Goal: Task Accomplishment & Management: Manage account settings

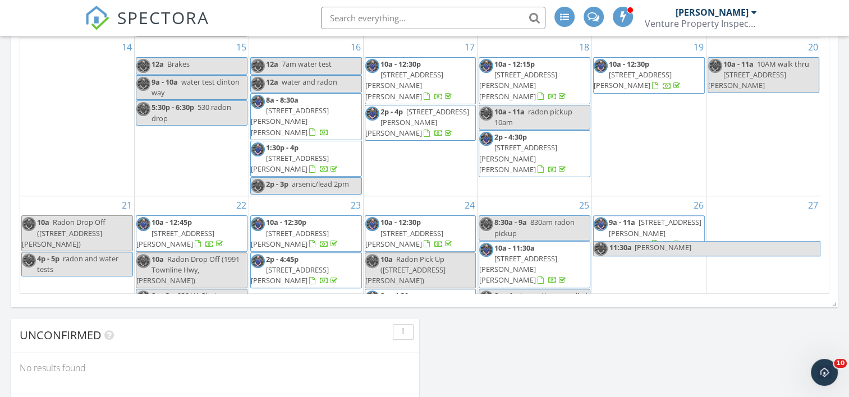
scroll to position [729, 0]
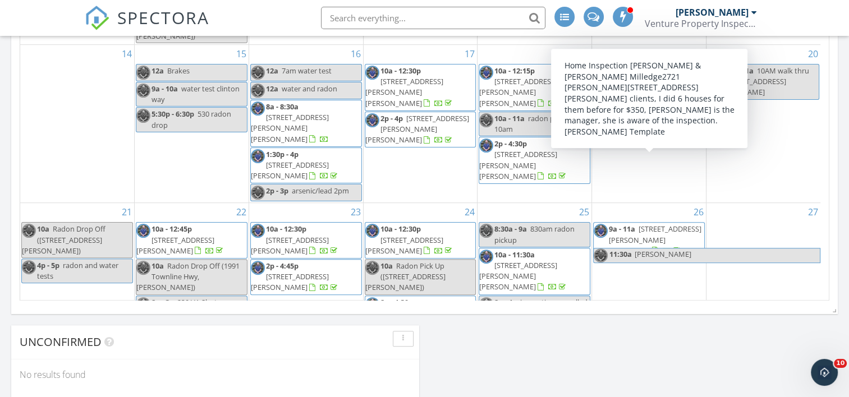
click at [645, 224] on span "2721 Tipton Hwy, Adrian 49221" at bounding box center [648, 239] width 108 height 31
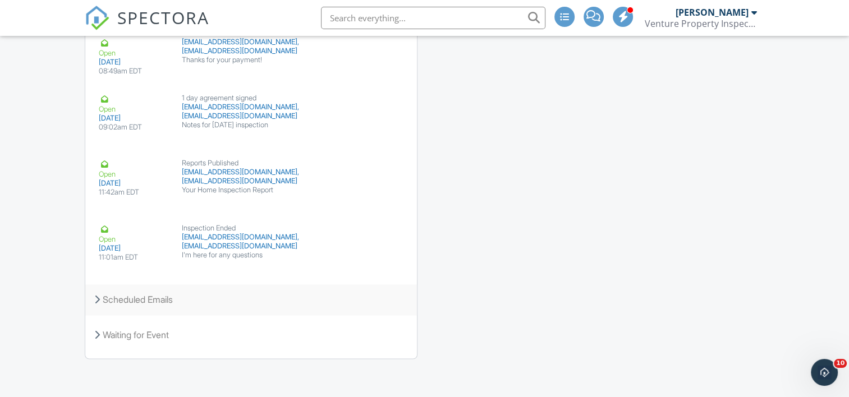
click at [96, 296] on icon at bounding box center [97, 299] width 6 height 9
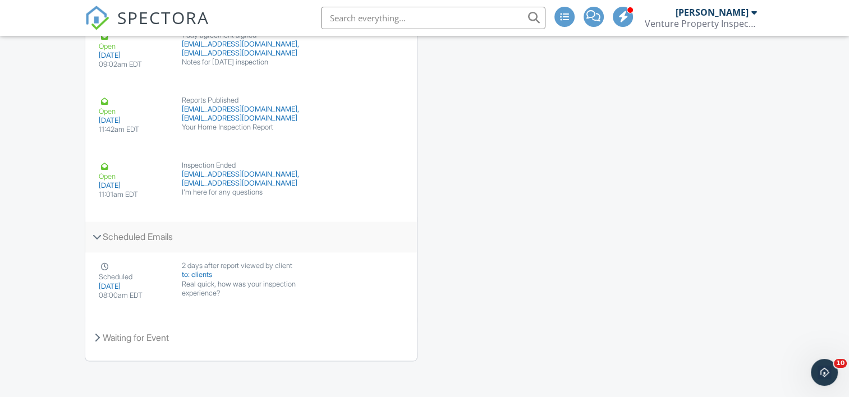
scroll to position [1841, 0]
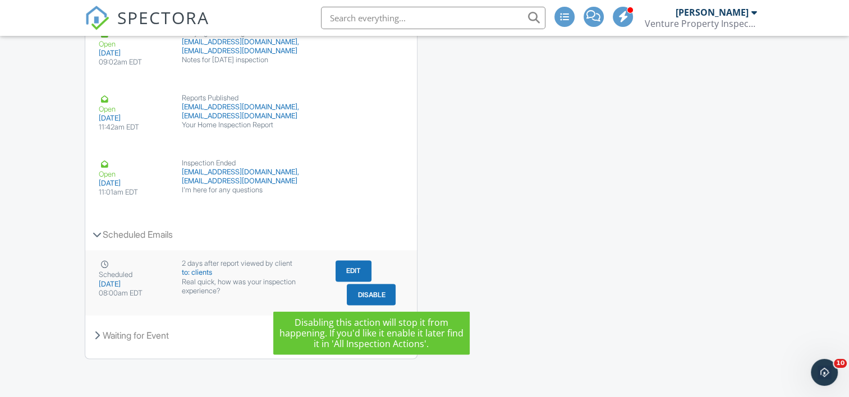
click at [371, 289] on button "Disable" at bounding box center [371, 294] width 49 height 21
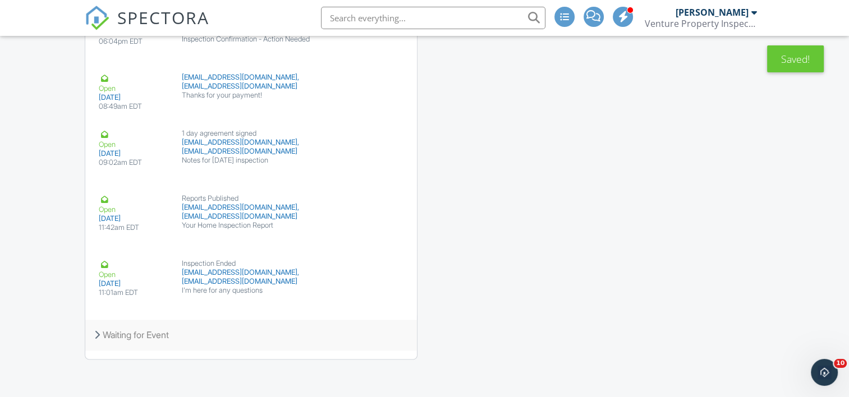
click at [98, 333] on icon at bounding box center [97, 335] width 6 height 9
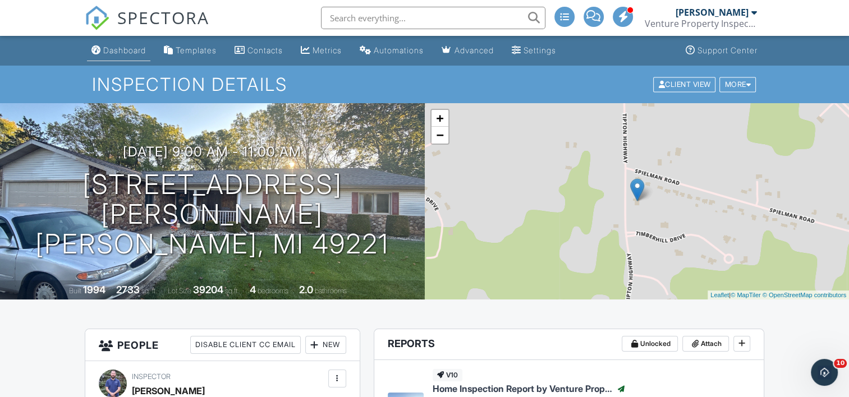
click at [120, 45] on div "Dashboard" at bounding box center [124, 50] width 43 height 10
